Goal: Task Accomplishment & Management: Manage account settings

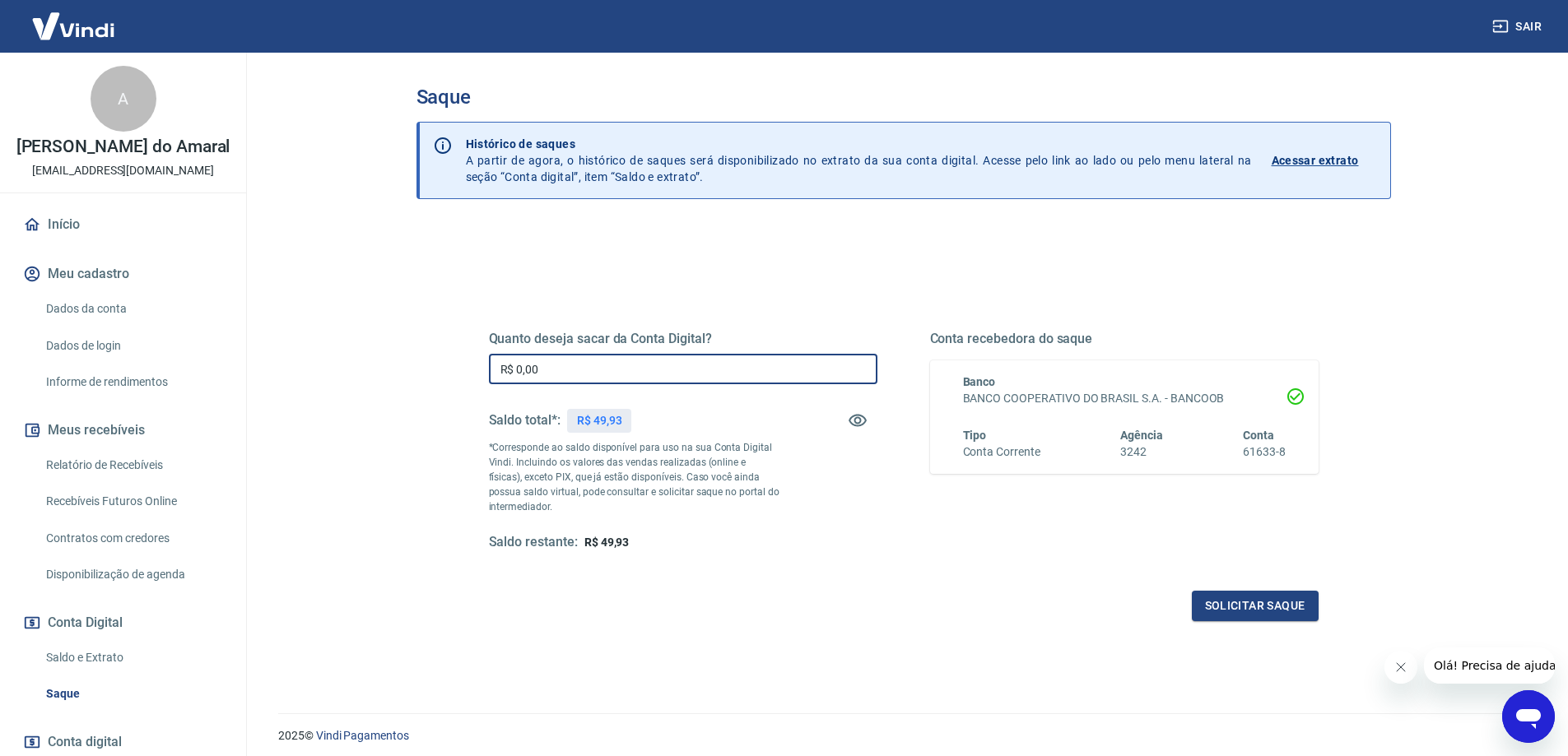
click at [527, 367] on input "R$ 0,00" at bounding box center [683, 369] width 389 height 31
type input "R$ 49,93"
click at [1252, 619] on button "Solicitar saque" at bounding box center [1255, 606] width 127 height 31
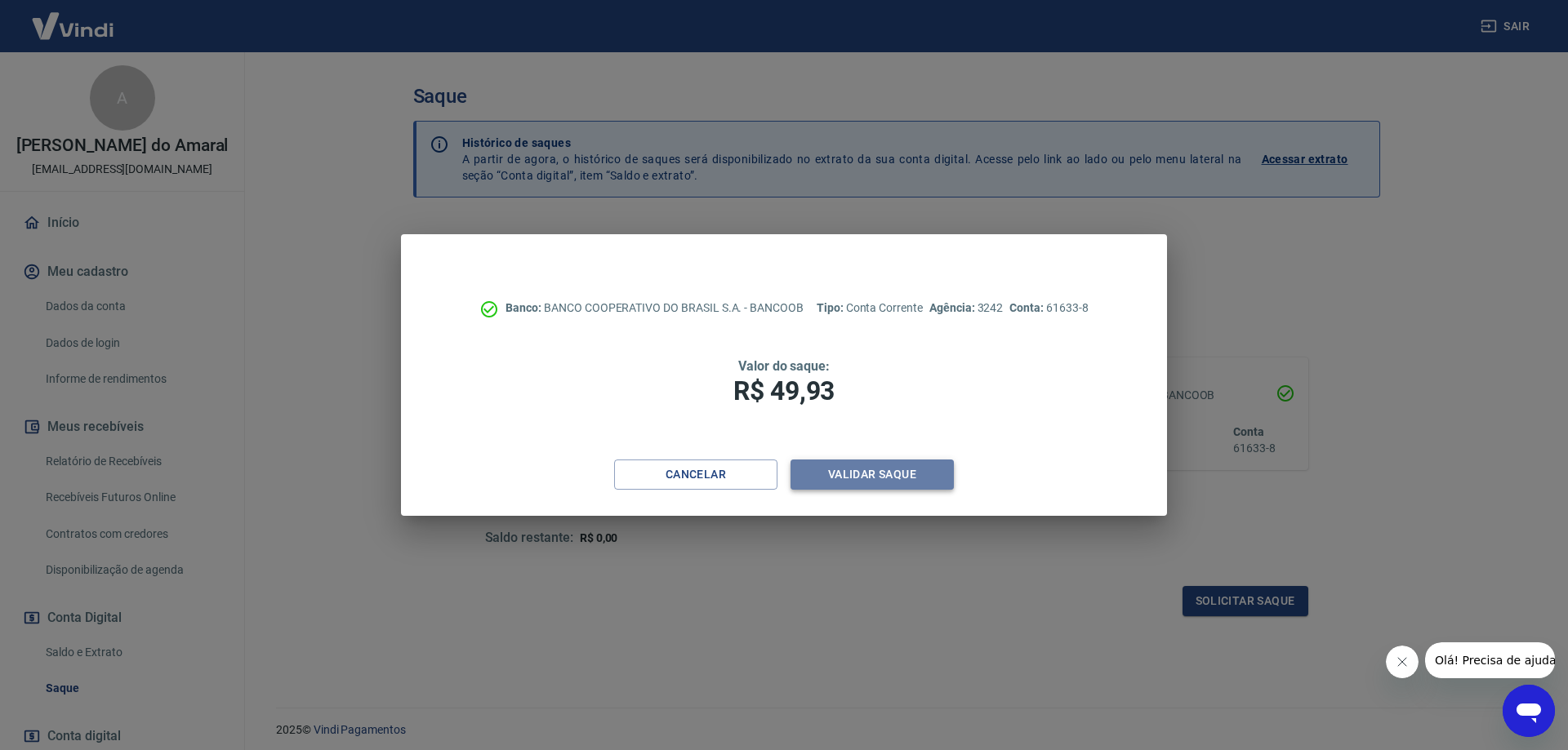
click at [882, 476] on button "Validar saque" at bounding box center [872, 475] width 164 height 31
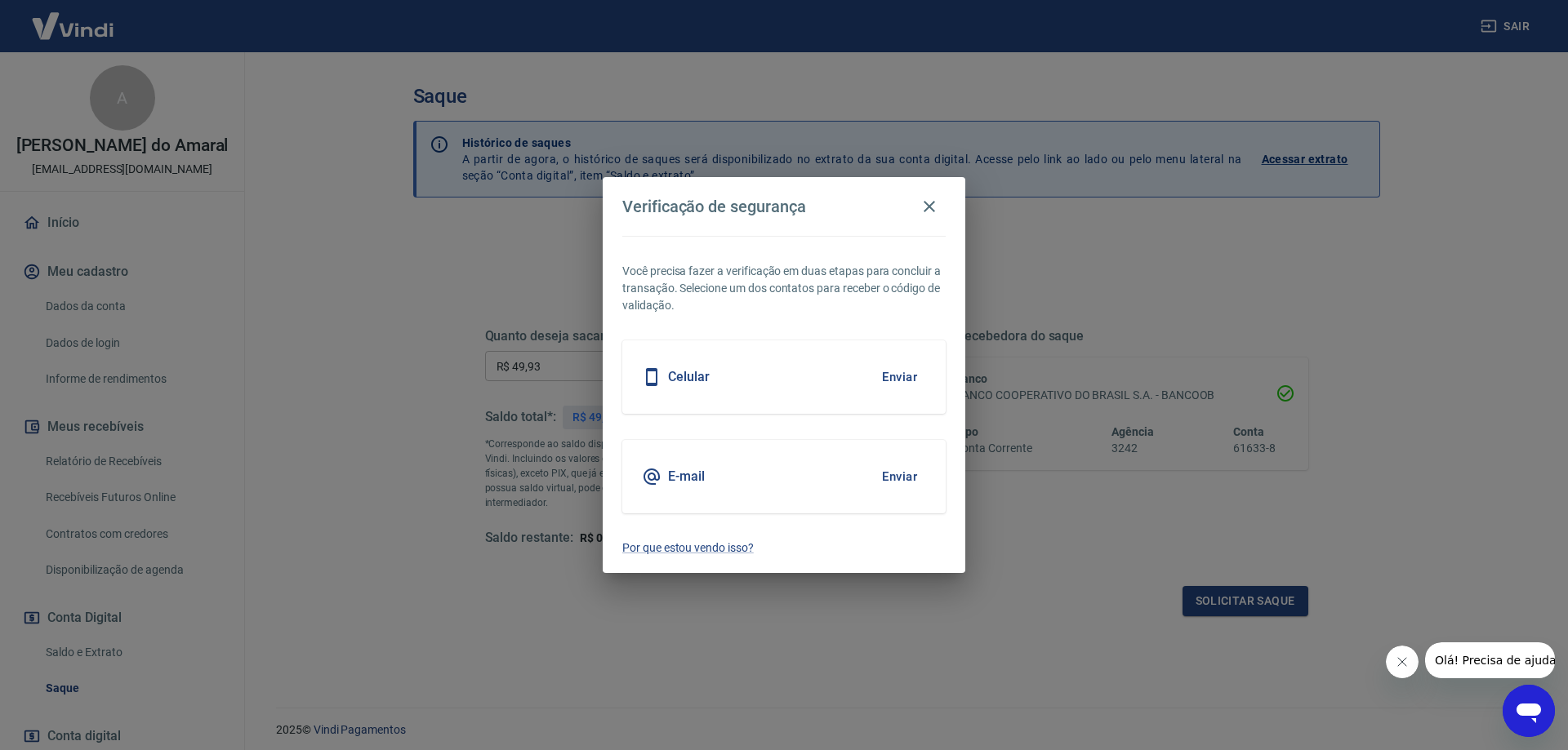
click at [904, 370] on button "Enviar" at bounding box center [899, 377] width 53 height 34
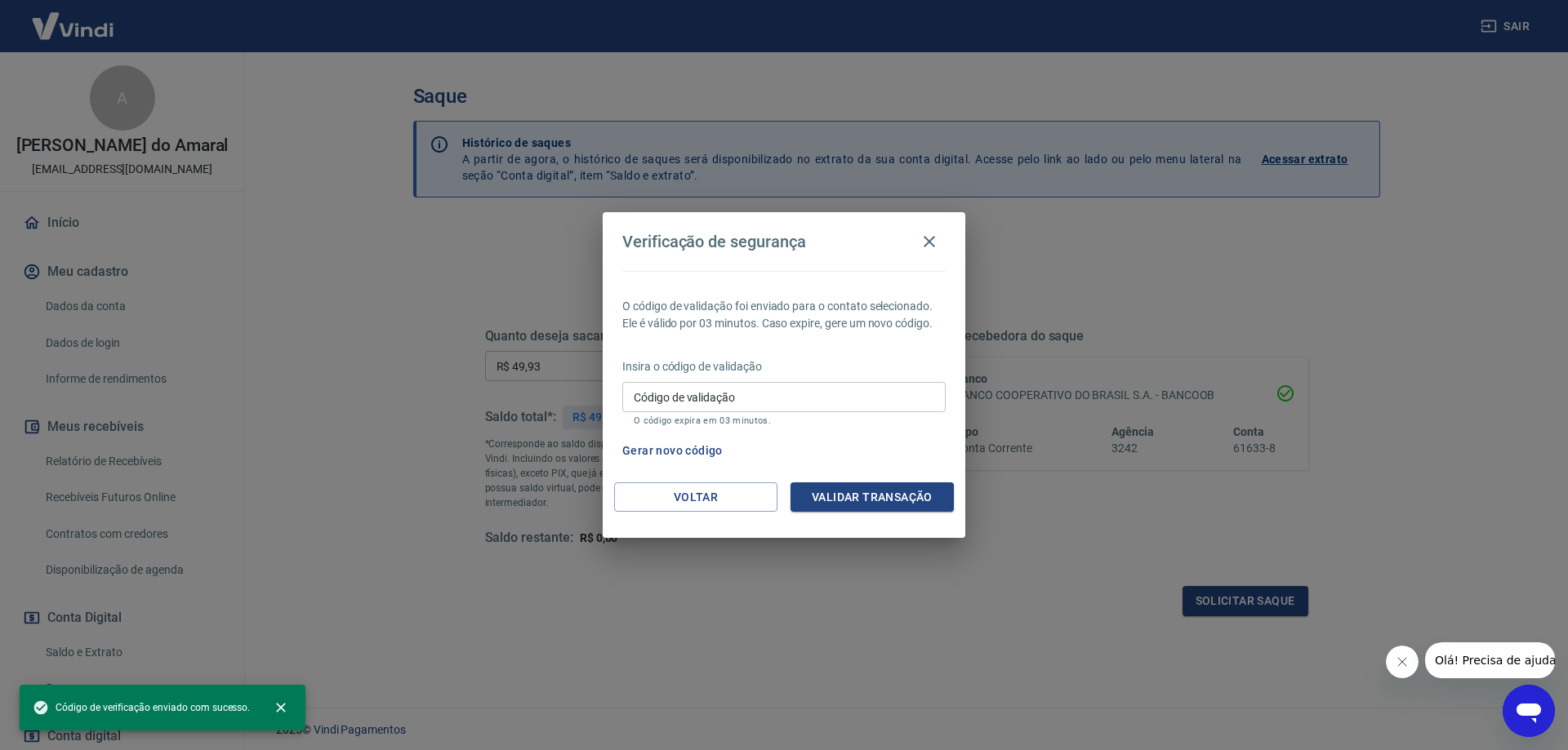
click at [671, 401] on input "Código de validação" at bounding box center [784, 397] width 324 height 31
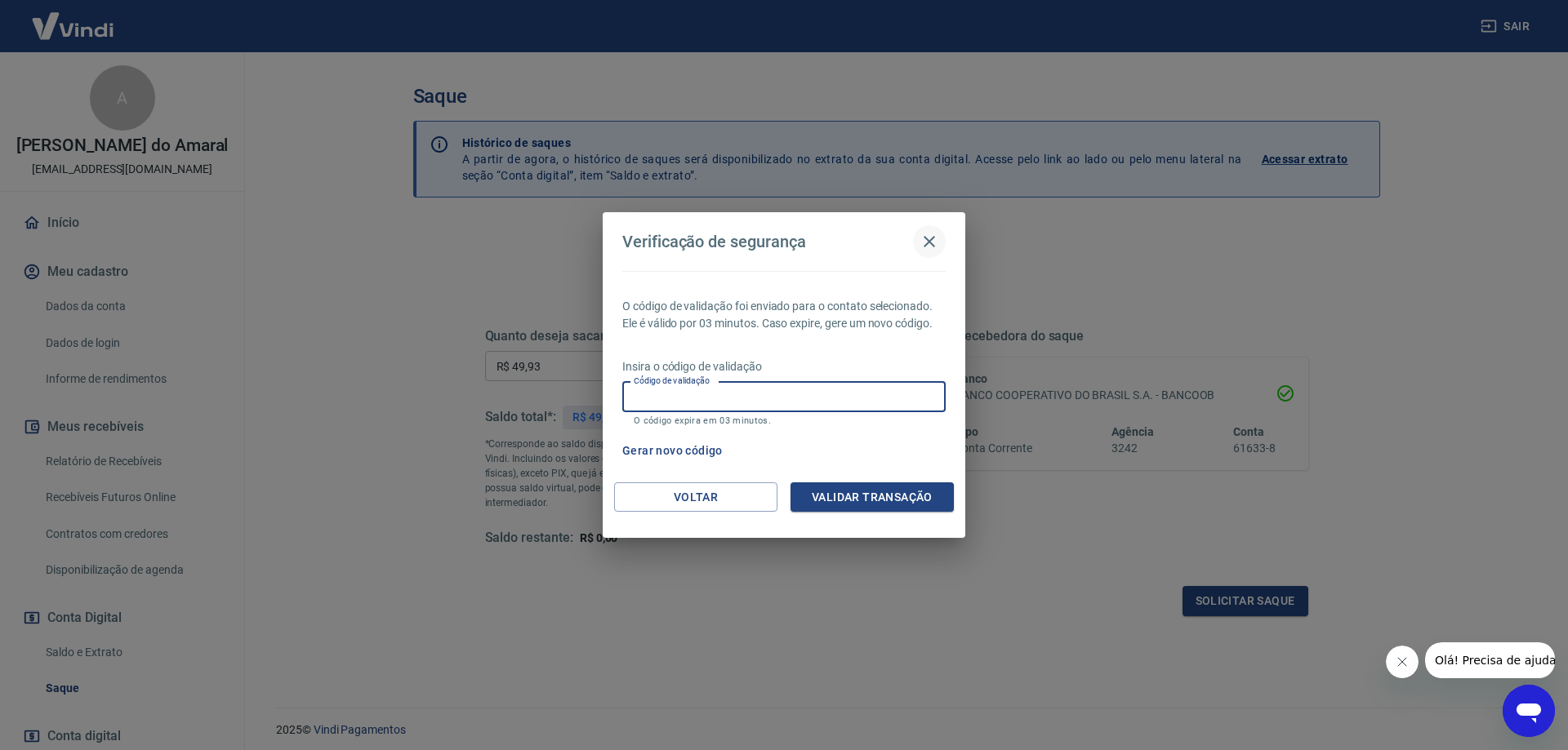
click at [925, 239] on icon "button" at bounding box center [929, 241] width 11 height 11
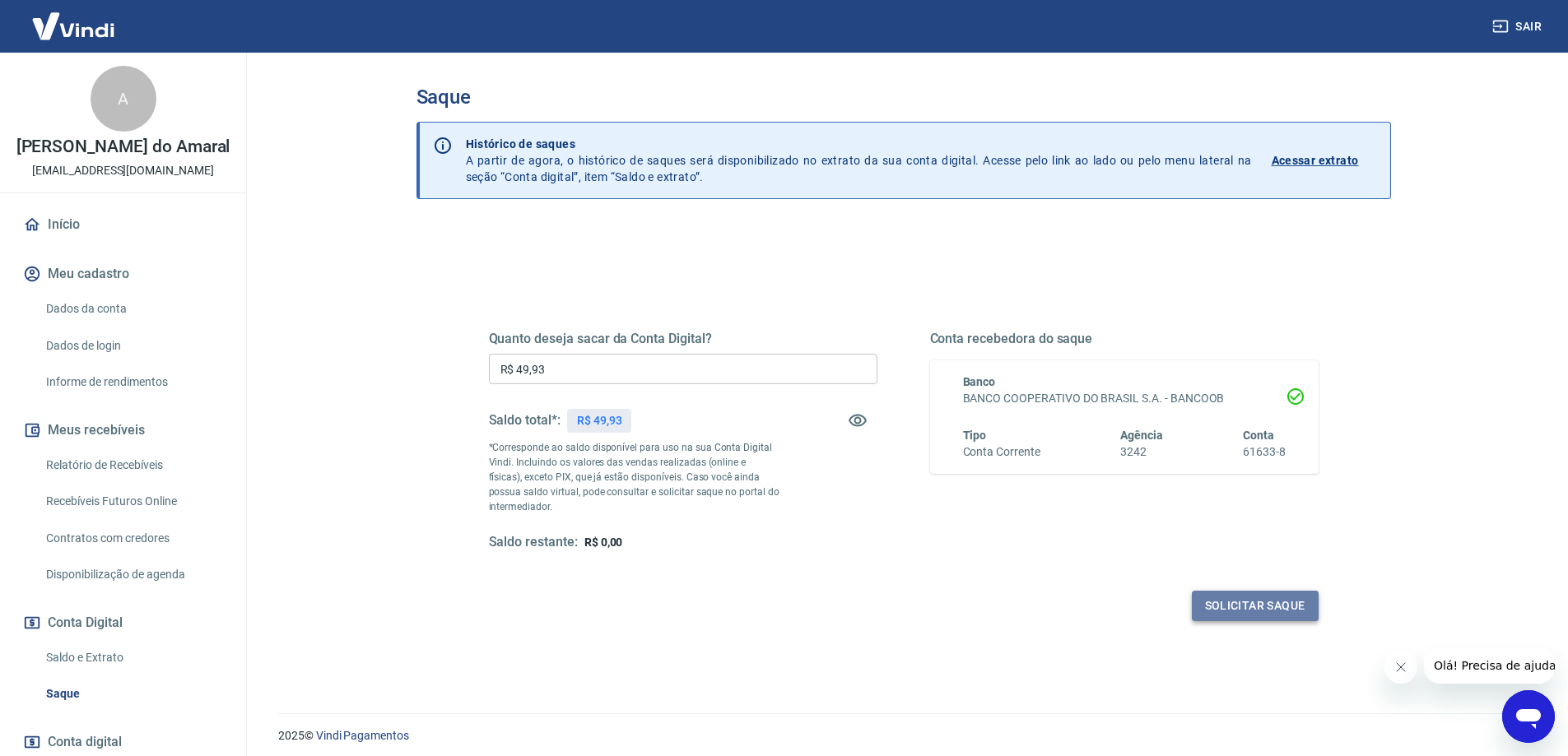
click at [1234, 608] on button "Solicitar saque" at bounding box center [1255, 606] width 127 height 31
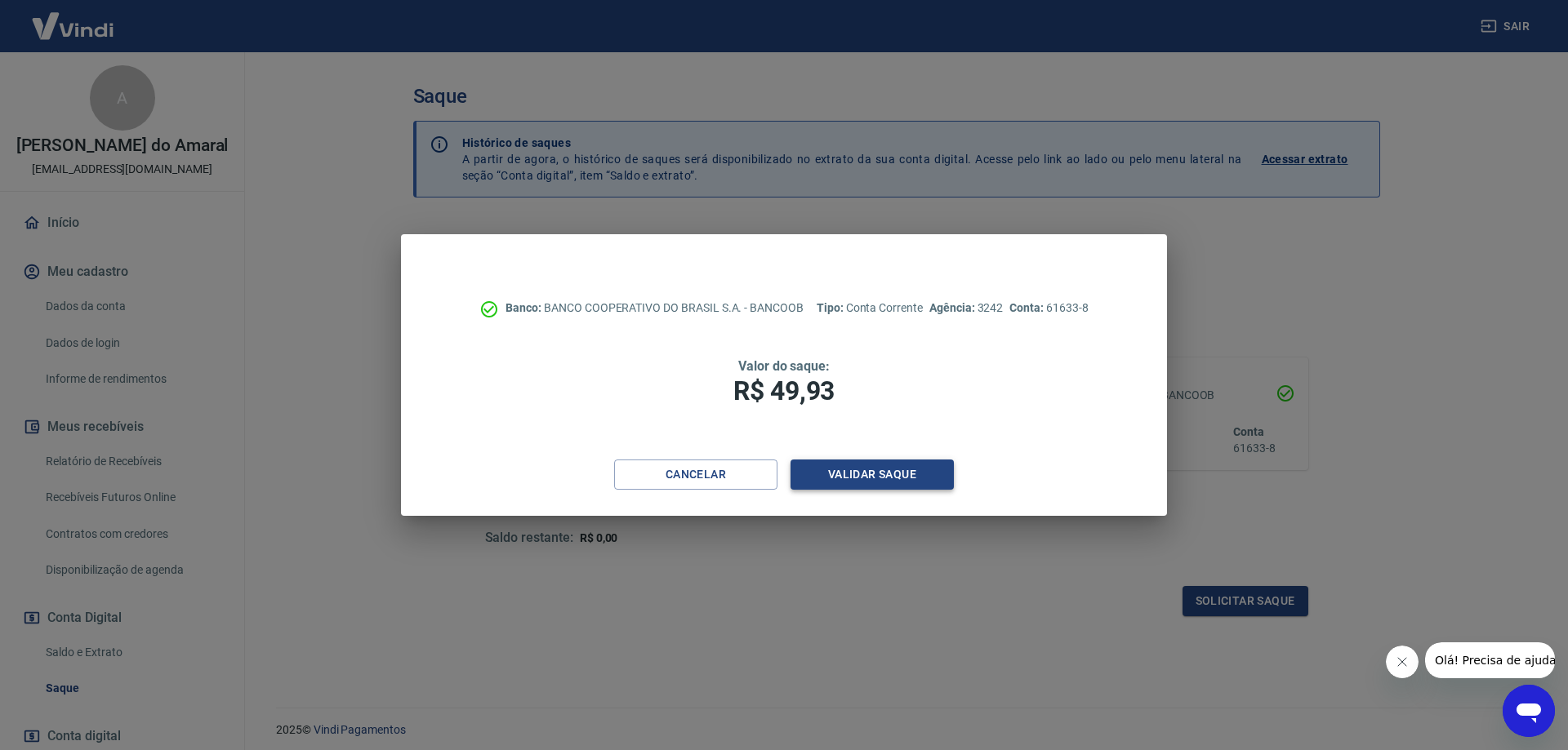
click at [868, 472] on button "Validar saque" at bounding box center [872, 475] width 164 height 31
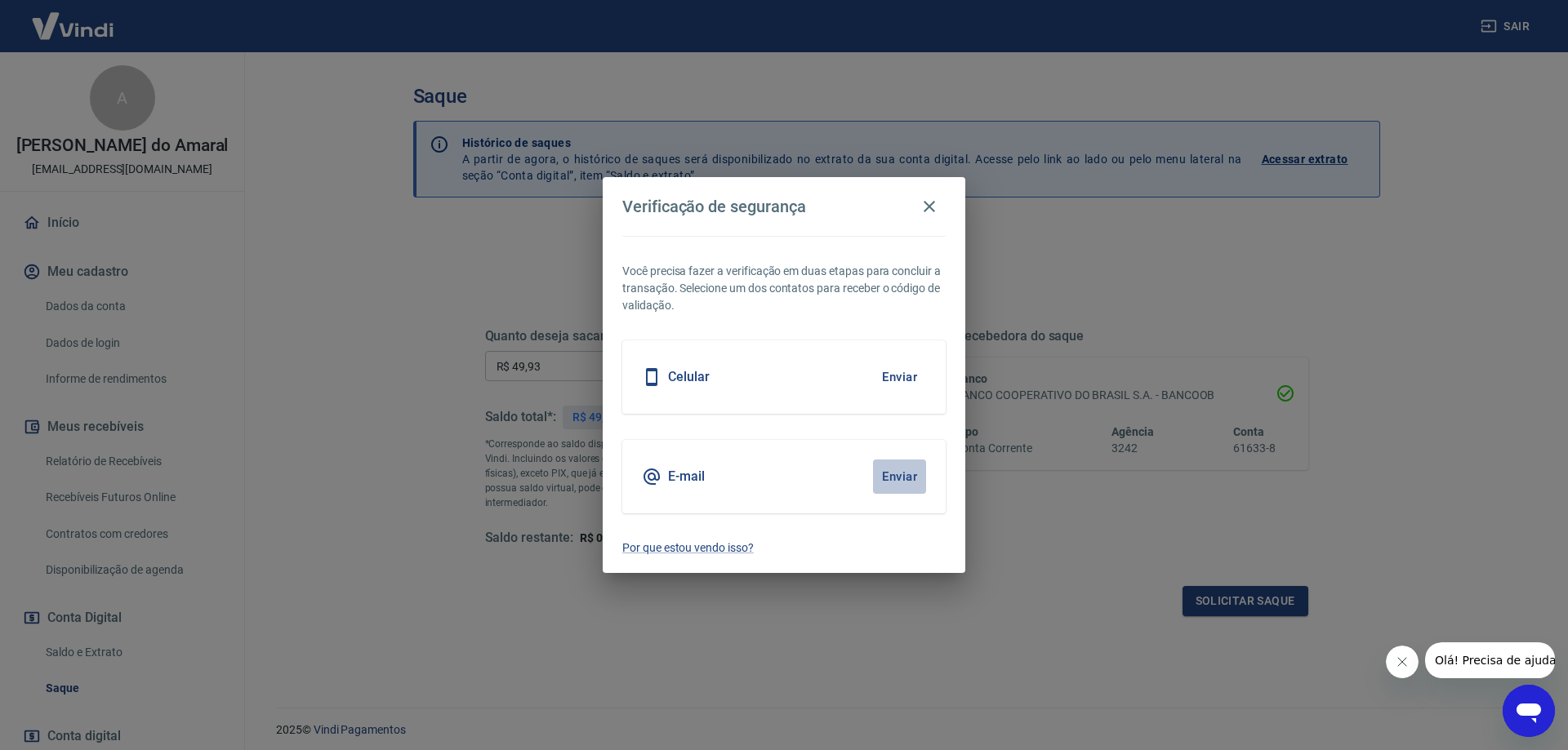
click at [905, 476] on button "Enviar" at bounding box center [899, 476] width 53 height 34
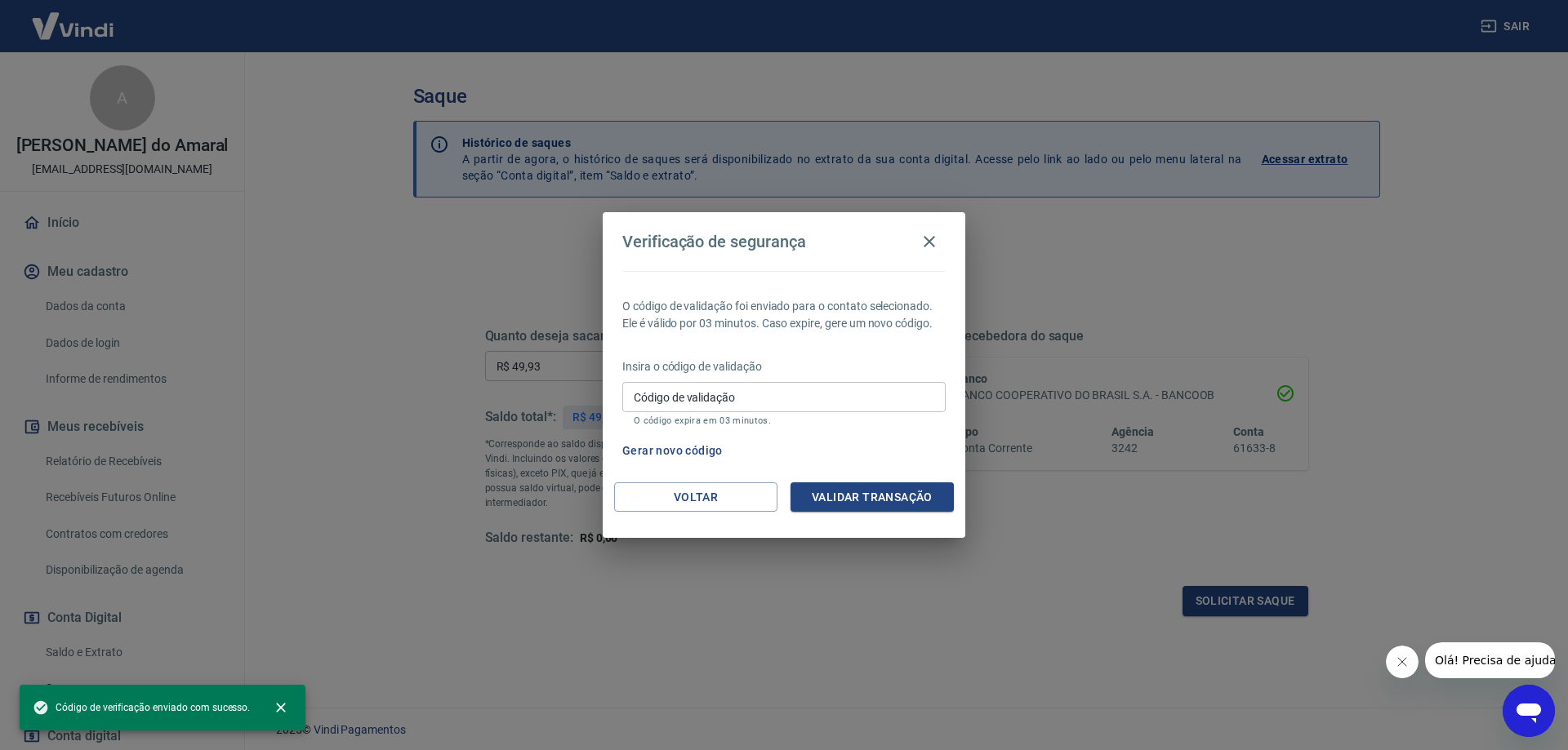
click at [674, 392] on input "Código de validação" at bounding box center [784, 397] width 324 height 31
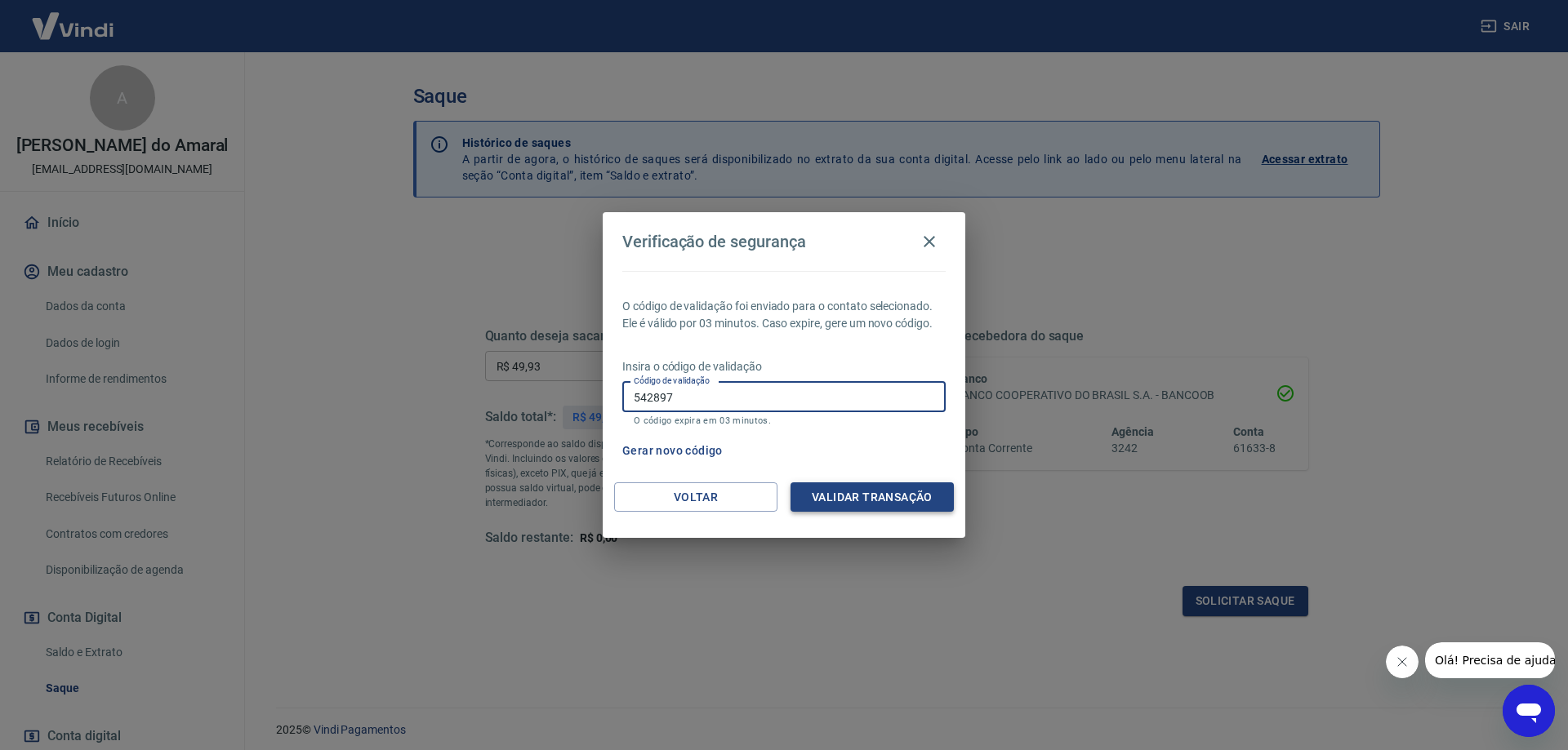
click at [839, 490] on button "Validar transação" at bounding box center [872, 497] width 164 height 31
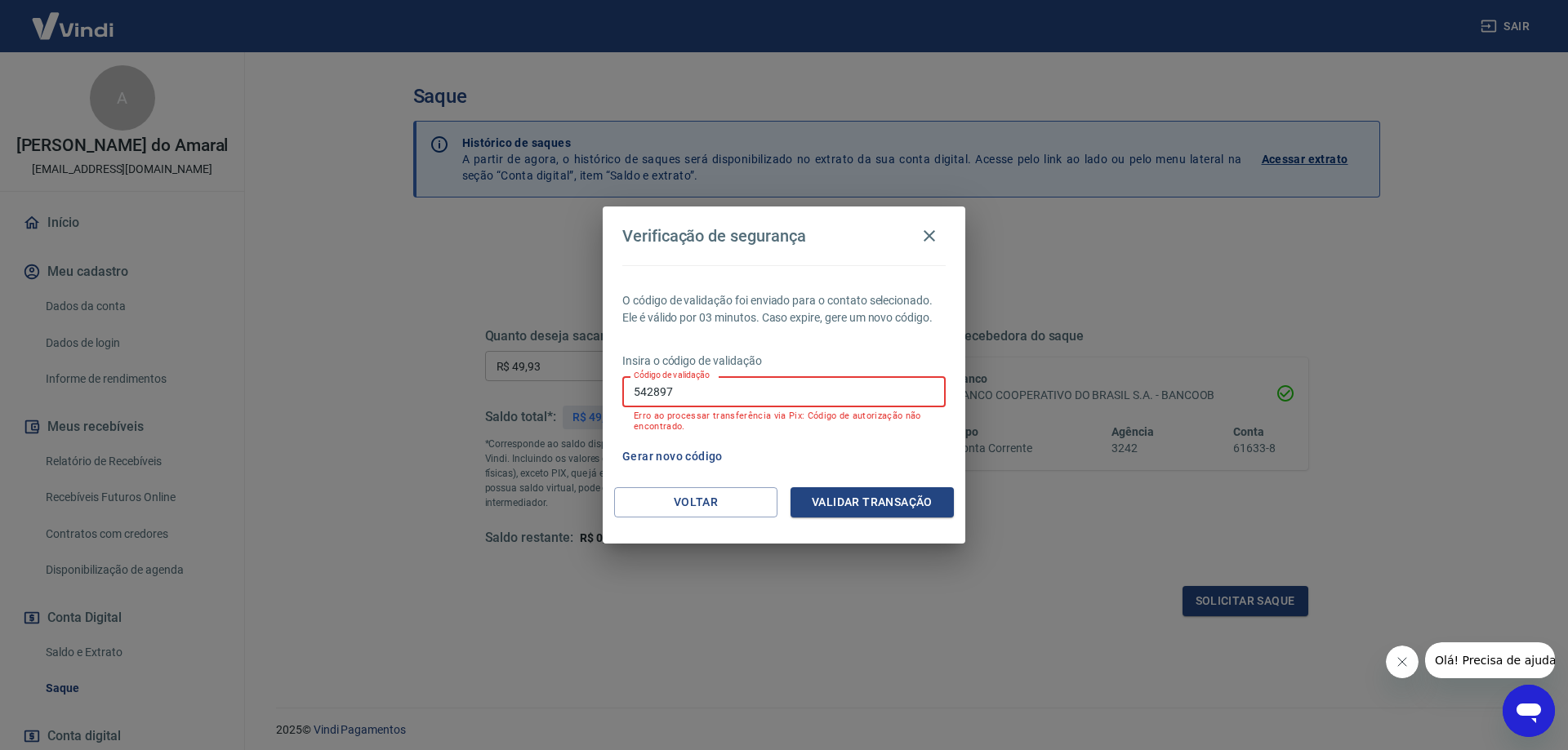
drag, startPoint x: 684, startPoint y: 392, endPoint x: 566, endPoint y: 393, distance: 118.0
click at [566, 393] on div "Verificação de segurança O código de validação foi enviado para o contato selec…" at bounding box center [784, 375] width 1568 height 750
type input "543897"
click at [872, 503] on button "Validar transação" at bounding box center [872, 503] width 164 height 31
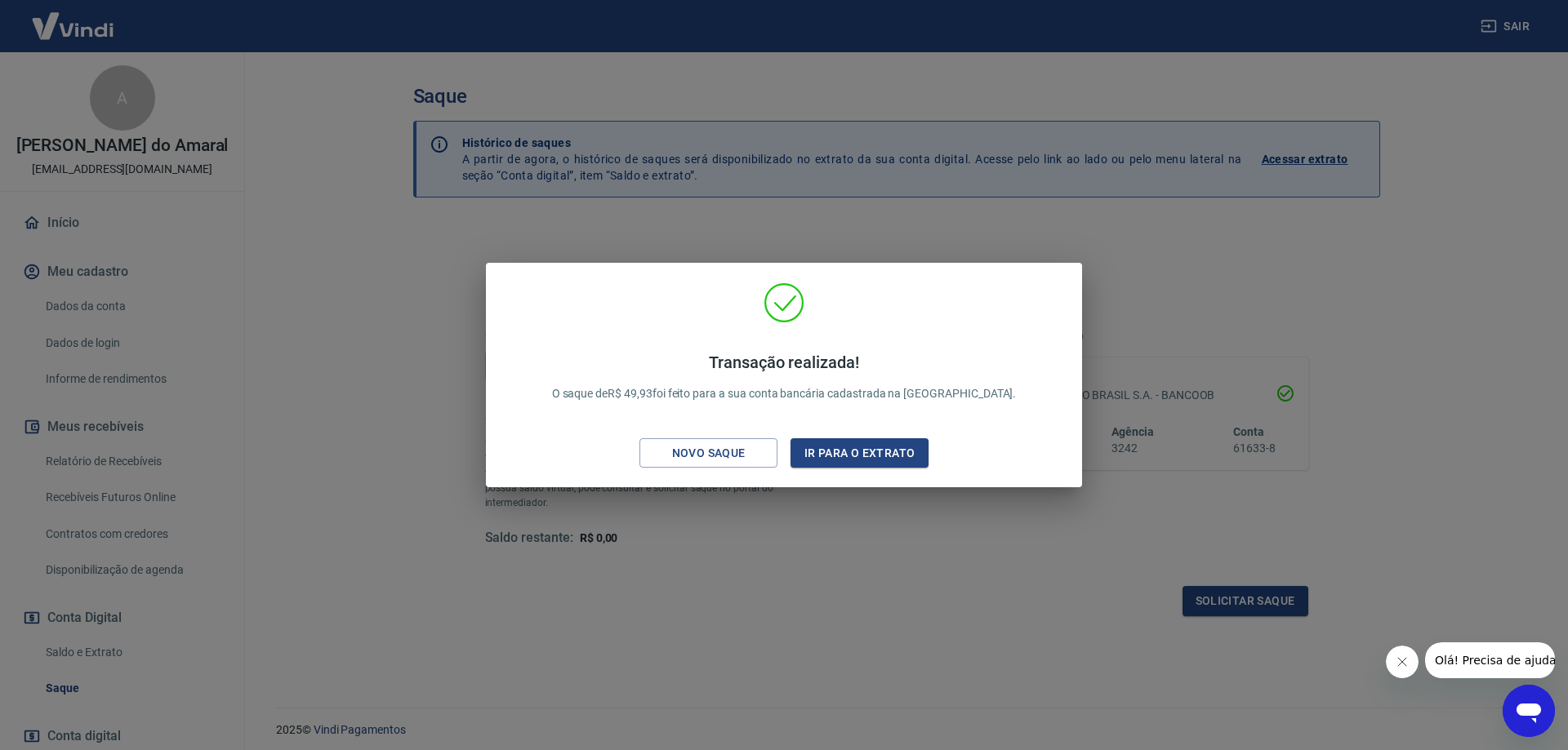
click at [1145, 309] on div "Transação realizada! O saque de R$ 49,93 foi feito para a sua conta bancária ca…" at bounding box center [784, 375] width 1568 height 750
